Goal: Task Accomplishment & Management: Use online tool/utility

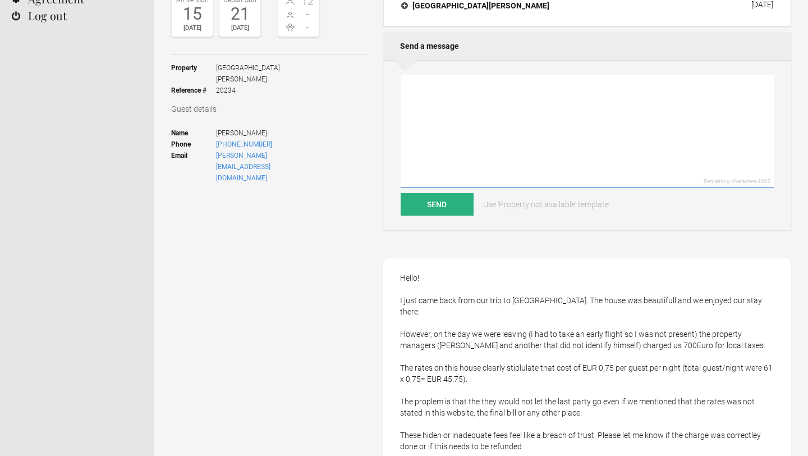
click at [453, 114] on textarea at bounding box center [587, 131] width 373 height 113
click at [446, 329] on div "Hello! I just came back from our trip to Sicily. The house was beautifull and w…" at bounding box center [587, 384] width 408 height 253
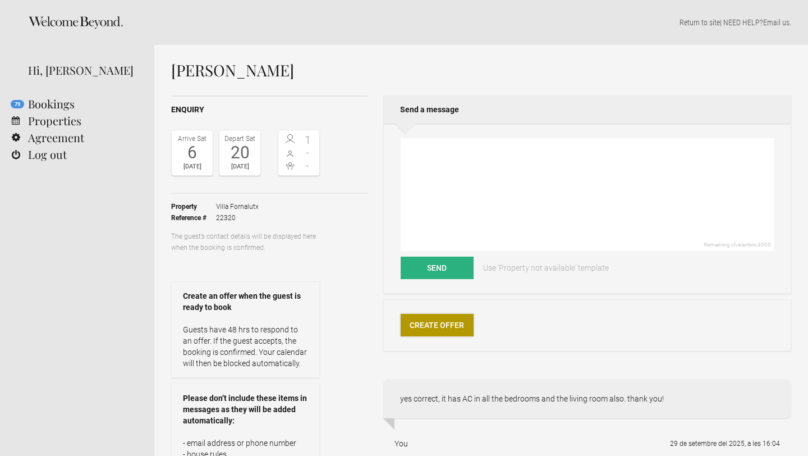
click at [415, 319] on link "Create Offer" at bounding box center [437, 325] width 73 height 22
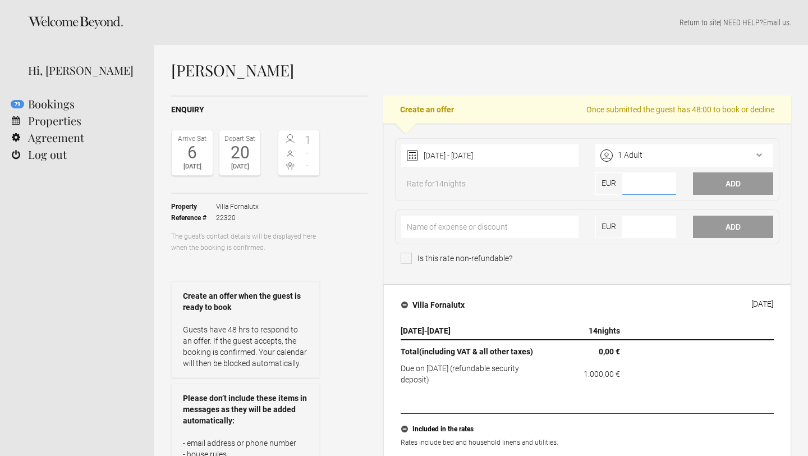
click at [640, 186] on input"] "number" at bounding box center [648, 183] width 53 height 22
type input"] "19600"
click at [663, 162] on div "1 Adult" at bounding box center [684, 155] width 178 height 22
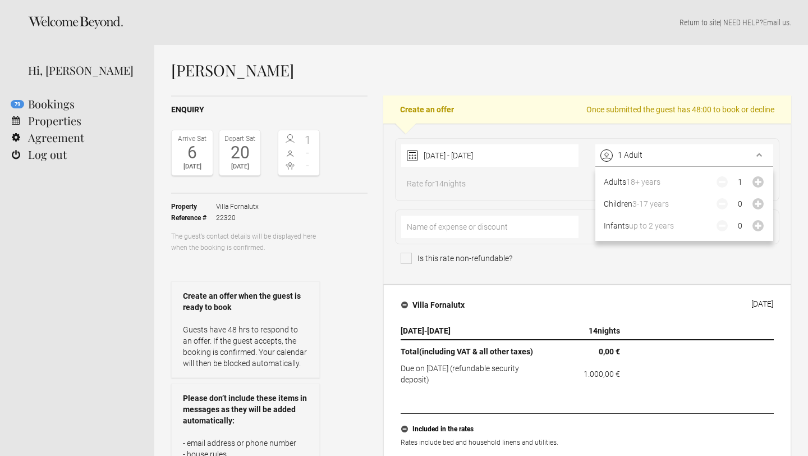
click at [648, 133] on div "06 June 2026 - 20 June 2026 2025 Jan Feb Mar Apr May Jun Jul Aug Sep Oct Nov De…" at bounding box center [587, 203] width 408 height 160
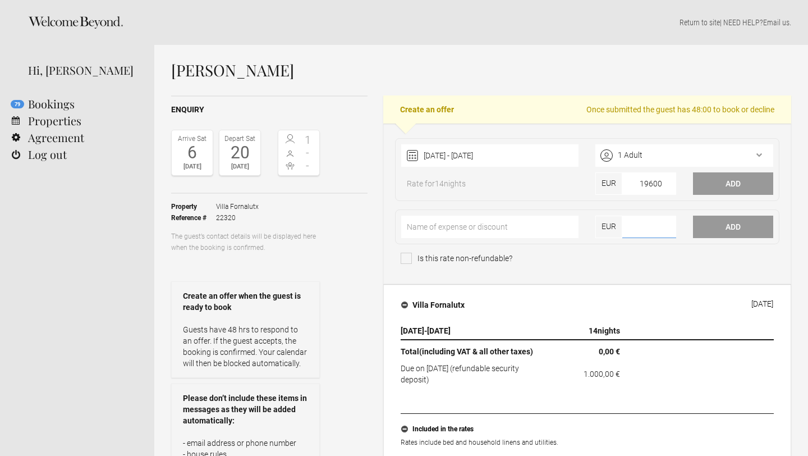
click at [648, 226] on input"] "number" at bounding box center [648, 226] width 53 height 22
type input"] "1"
click at [746, 189] on button "Add" at bounding box center [733, 183] width 80 height 22
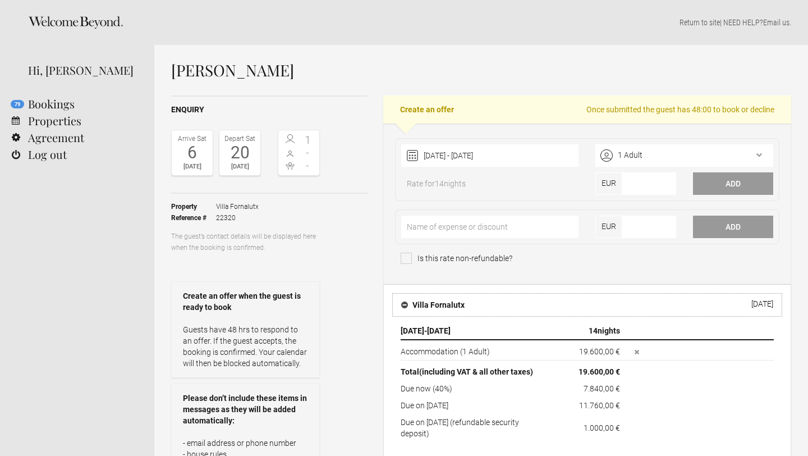
click at [632, 297] on button "Villa Fornalutx 29 Sep 2025" at bounding box center [587, 305] width 390 height 24
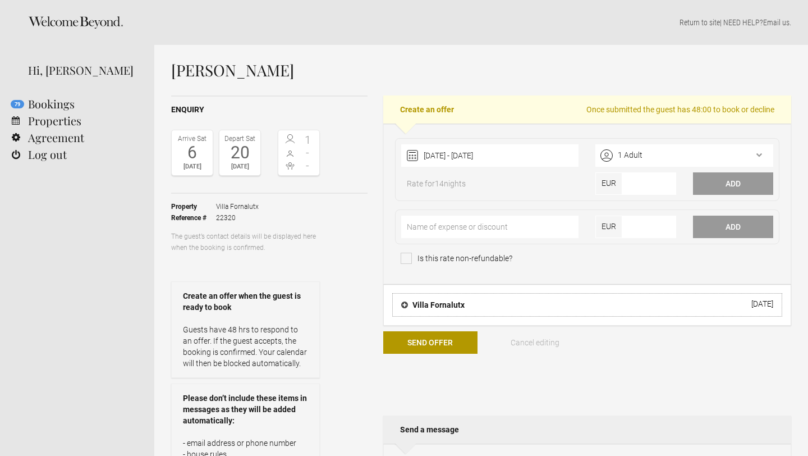
click at [632, 296] on button "Villa Fornalutx 29 Sep 2025" at bounding box center [587, 305] width 390 height 24
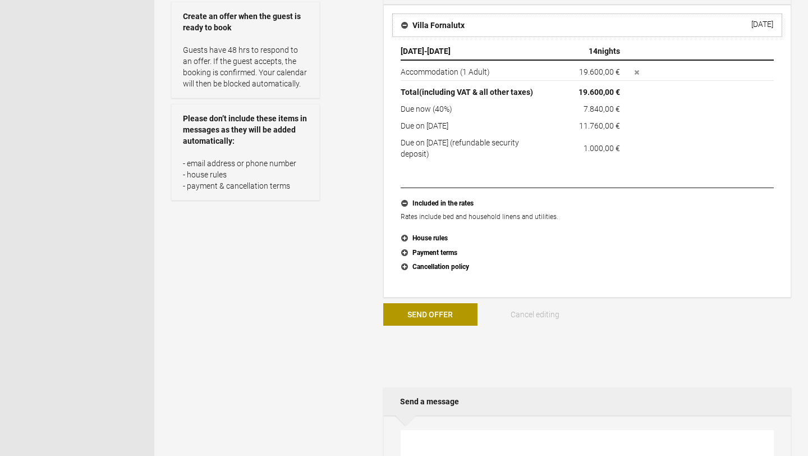
scroll to position [292, 0]
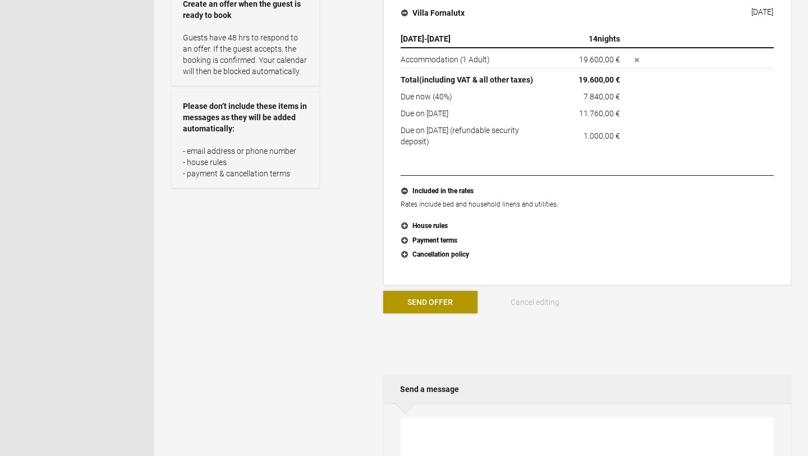
click at [444, 309] on button "Send Offer" at bounding box center [430, 302] width 94 height 22
